Goal: Transaction & Acquisition: Purchase product/service

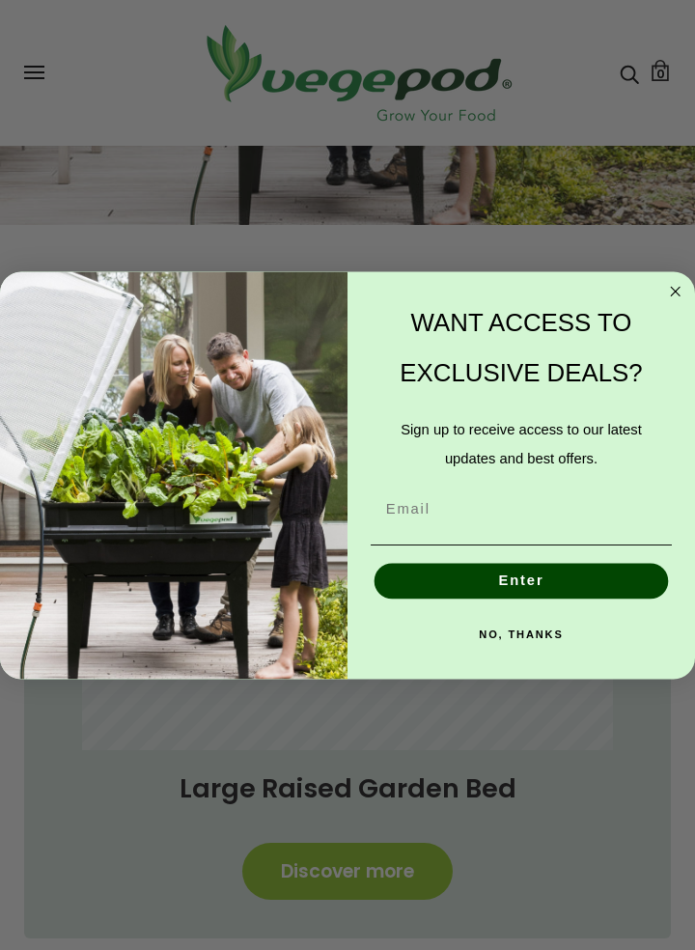
scroll to position [400, 0]
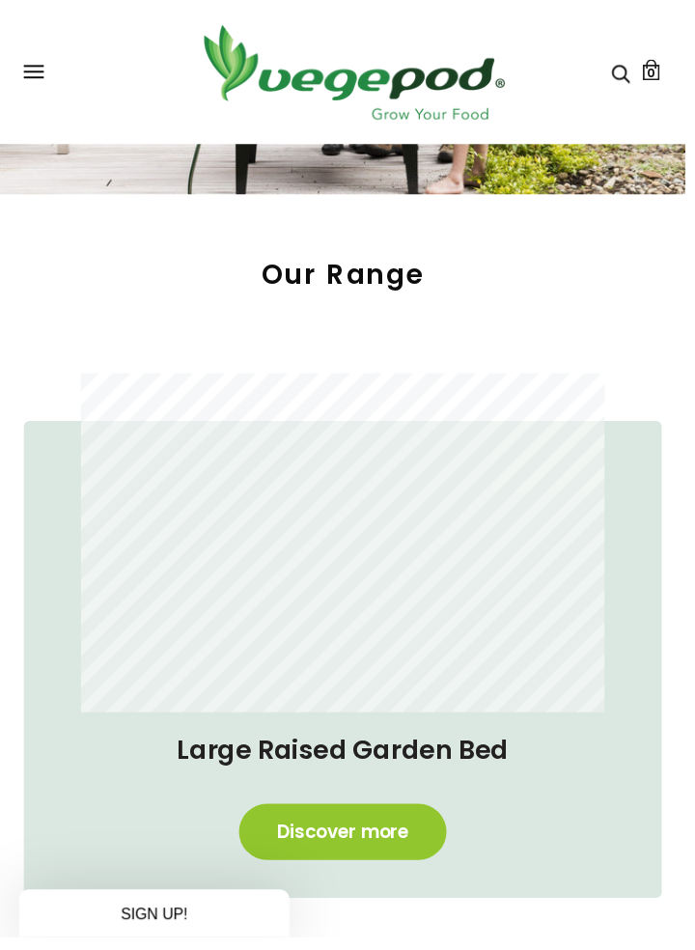
click at [185, 794] on div "Close dialog WANT ACCESS TO EXCLUSIVE DEALS? Sign up to receive access to our l…" at bounding box center [347, 475] width 695 height 950
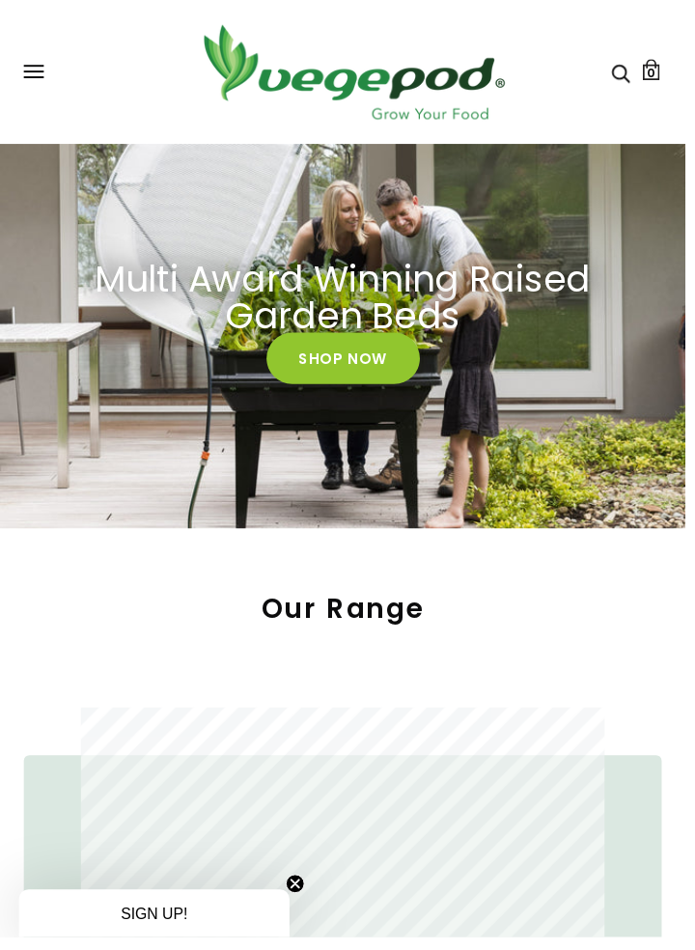
scroll to position [0, 0]
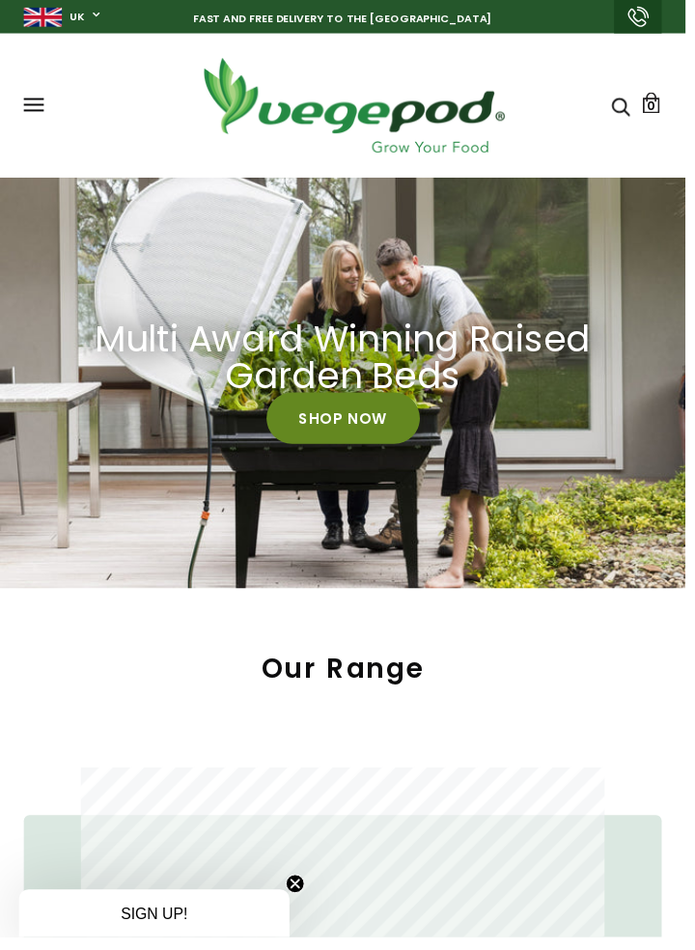
click at [290, 427] on link "Shop Now" at bounding box center [347, 425] width 155 height 52
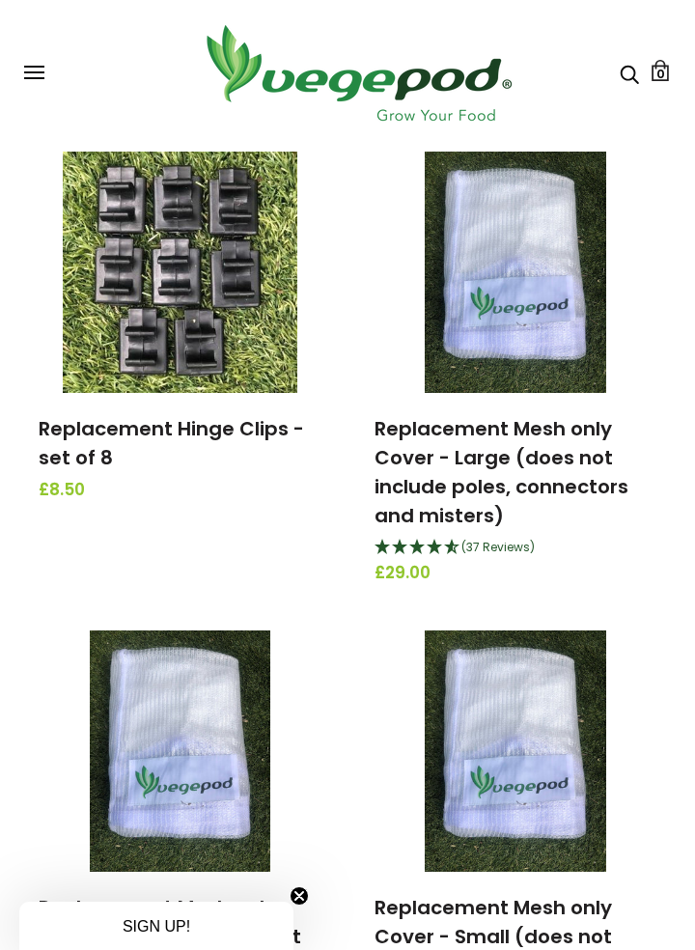
scroll to position [3202, 0]
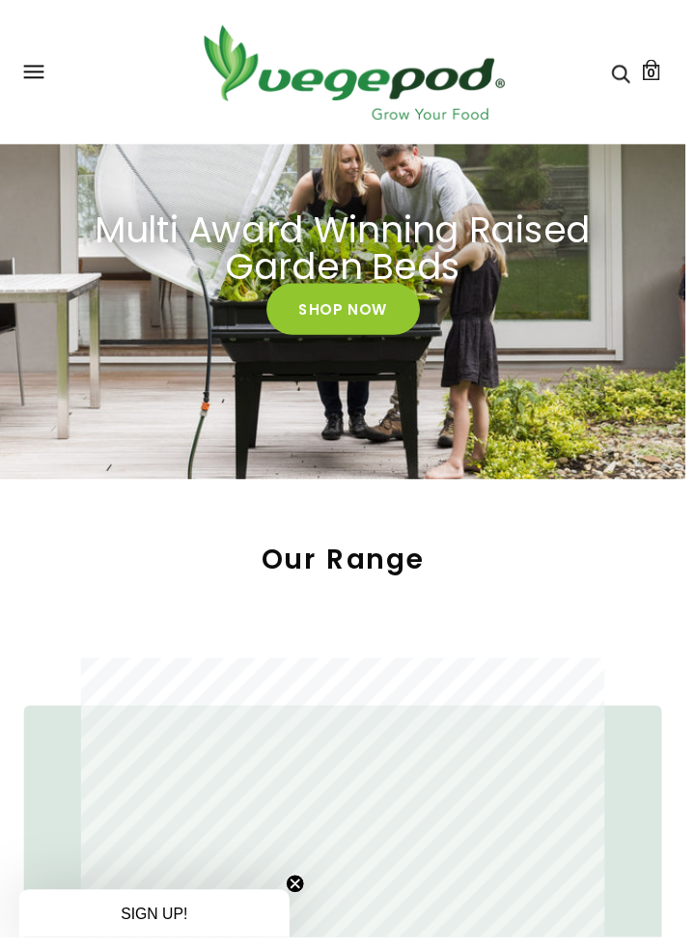
scroll to position [99, 0]
